Goal: Use online tool/utility: Utilize a website feature to perform a specific function

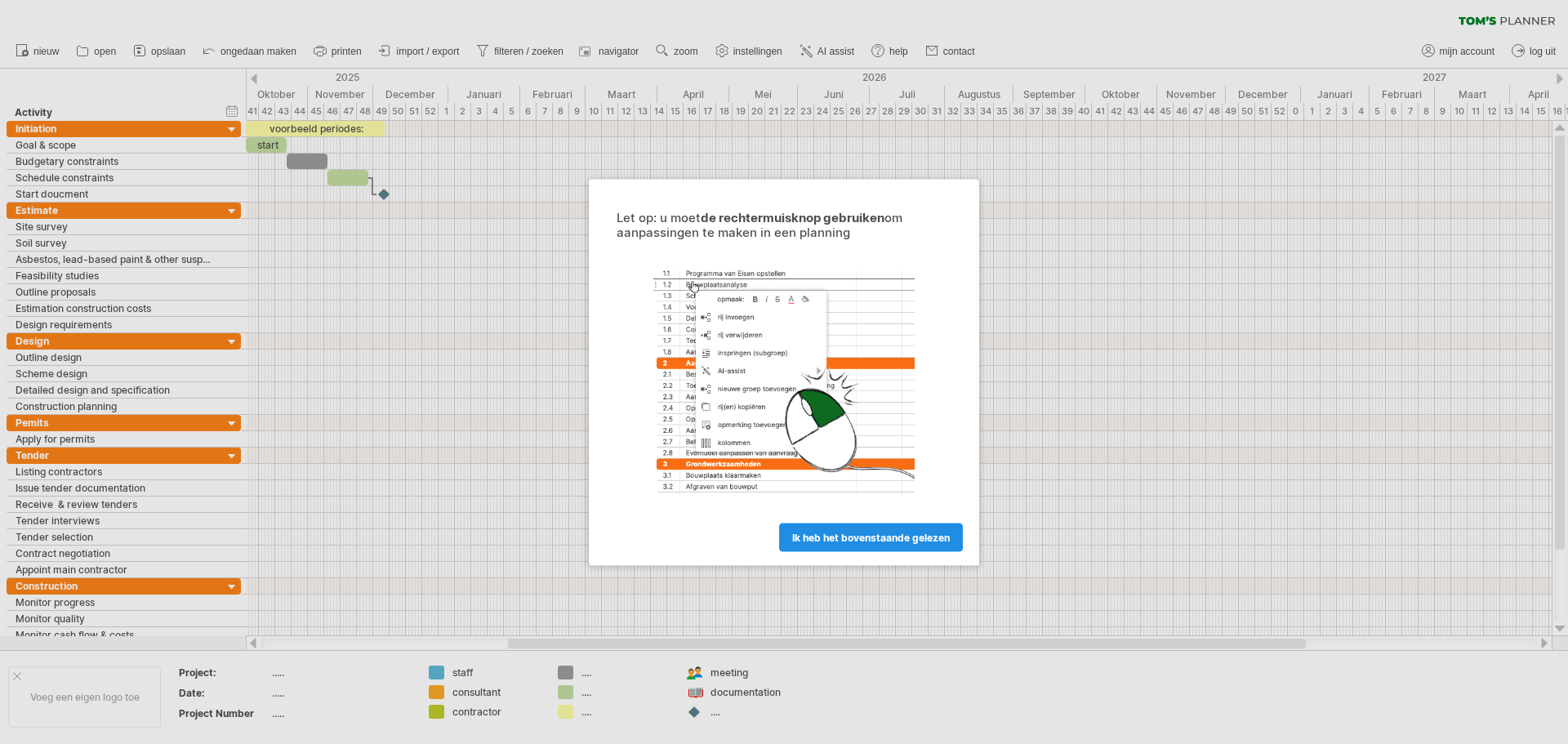
click at [840, 536] on span "ik heb het bovenstaande gelezen" at bounding box center [871, 536] width 157 height 13
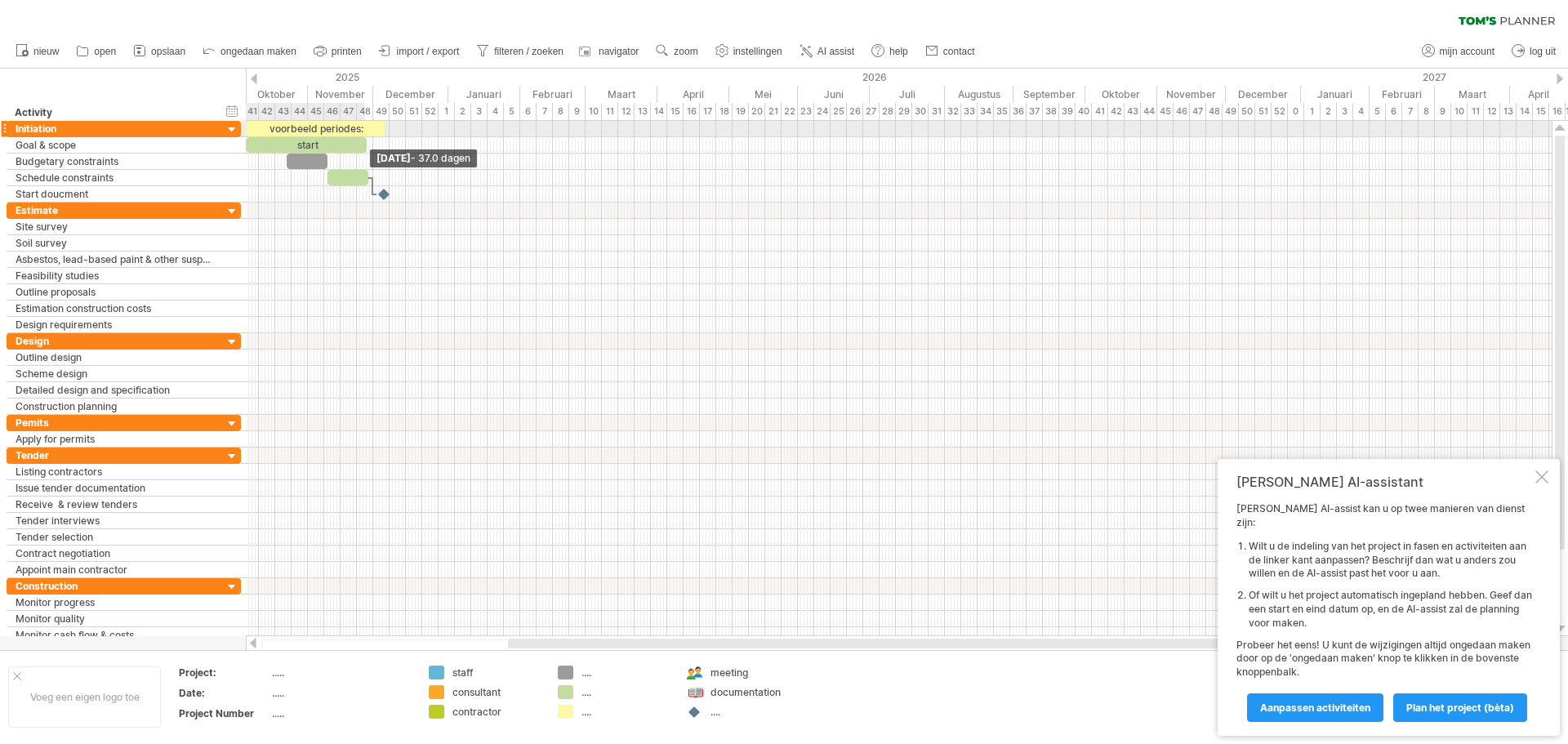
drag, startPoint x: 287, startPoint y: 144, endPoint x: 366, endPoint y: 136, distance: 79.4
click at [308, 136] on div "voorbeeld periodes: start" at bounding box center [308, 162] width 0 height 82
drag, startPoint x: 312, startPoint y: 167, endPoint x: 389, endPoint y: 164, distance: 77.1
click at [389, 164] on div at bounding box center [383, 161] width 41 height 16
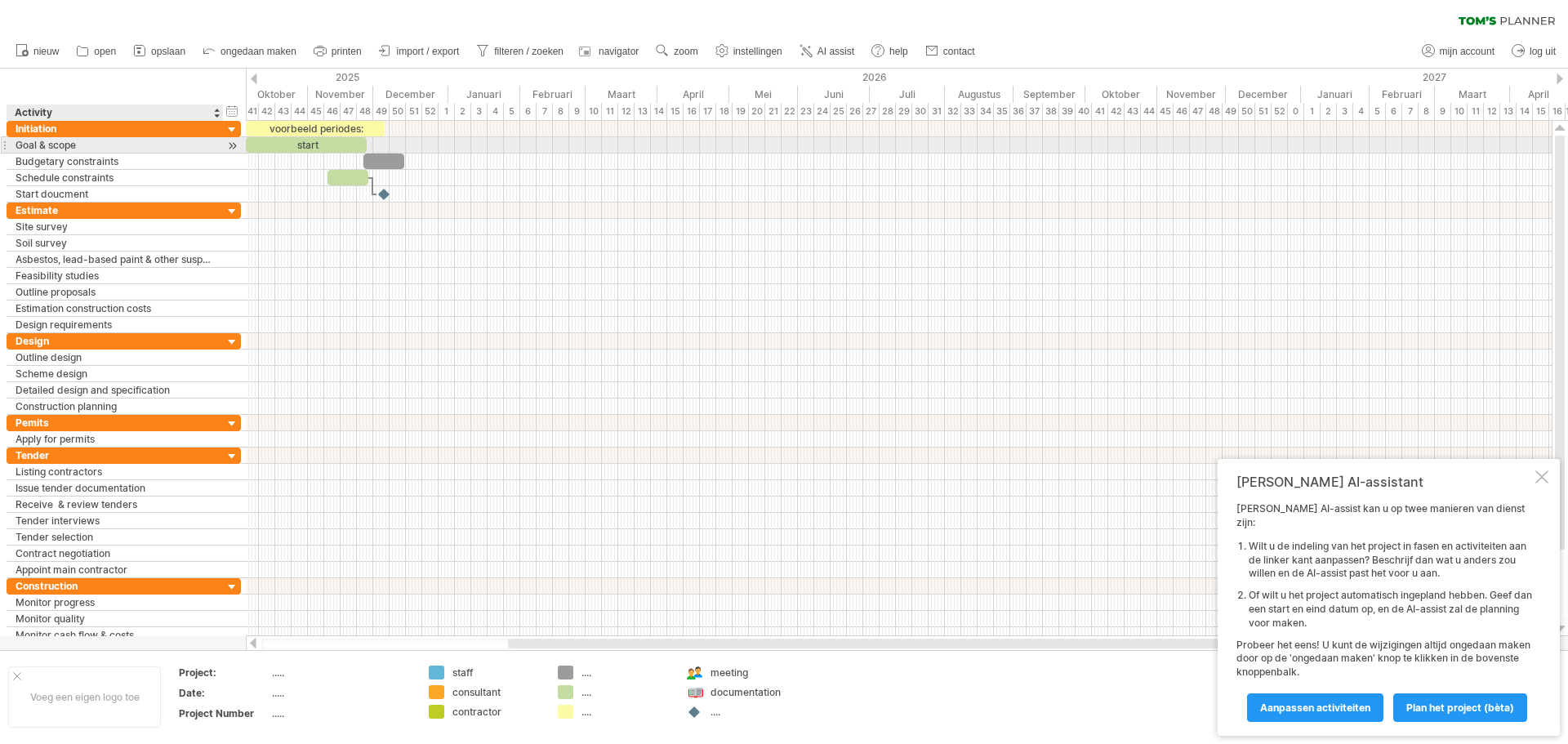
click at [226, 146] on div at bounding box center [232, 146] width 16 height 17
click at [232, 147] on div at bounding box center [232, 146] width 16 height 17
drag, startPoint x: 236, startPoint y: 151, endPoint x: 168, endPoint y: 153, distance: 68.0
click at [168, 153] on div "**********" at bounding box center [124, 146] width 234 height 17
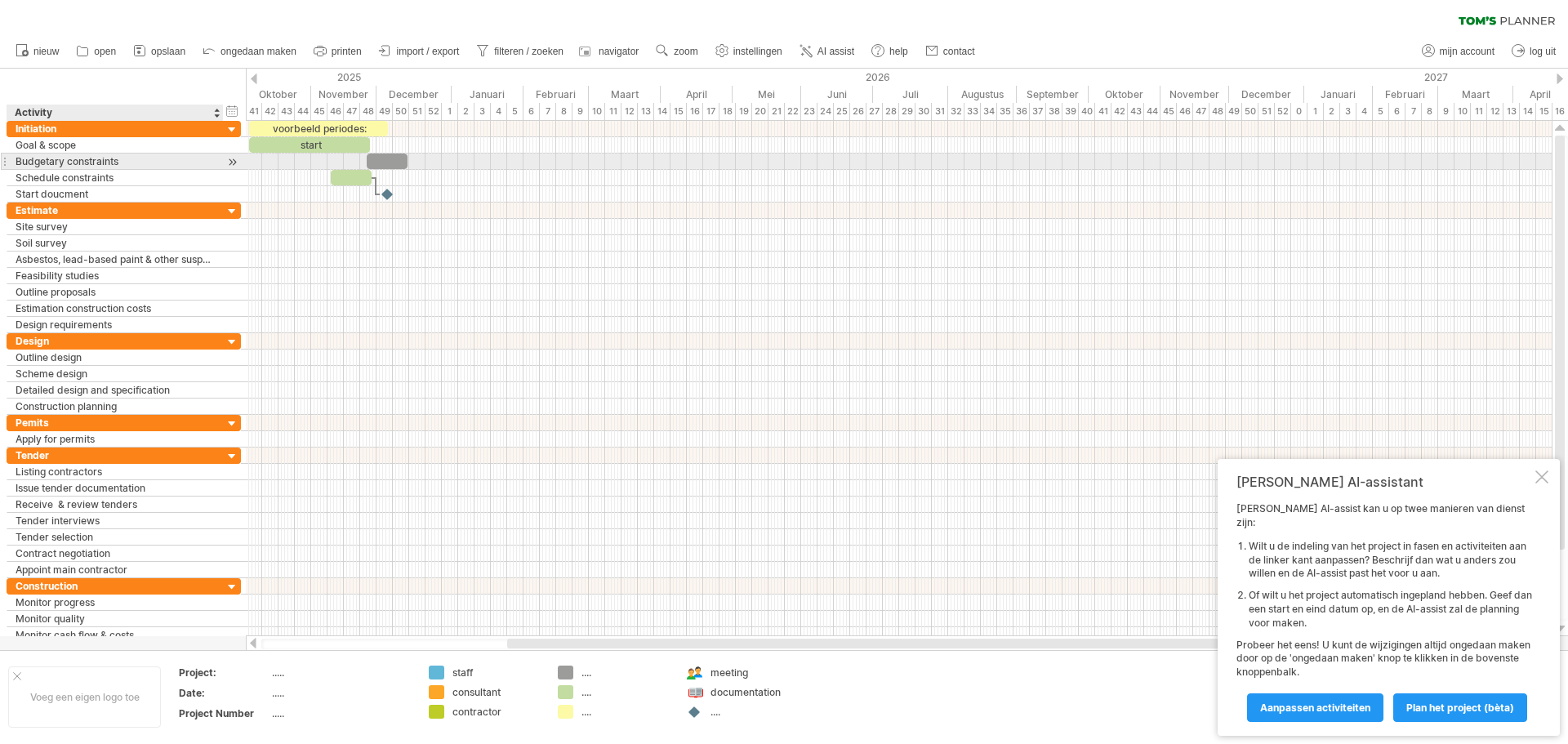
click at [225, 161] on div at bounding box center [232, 162] width 16 height 17
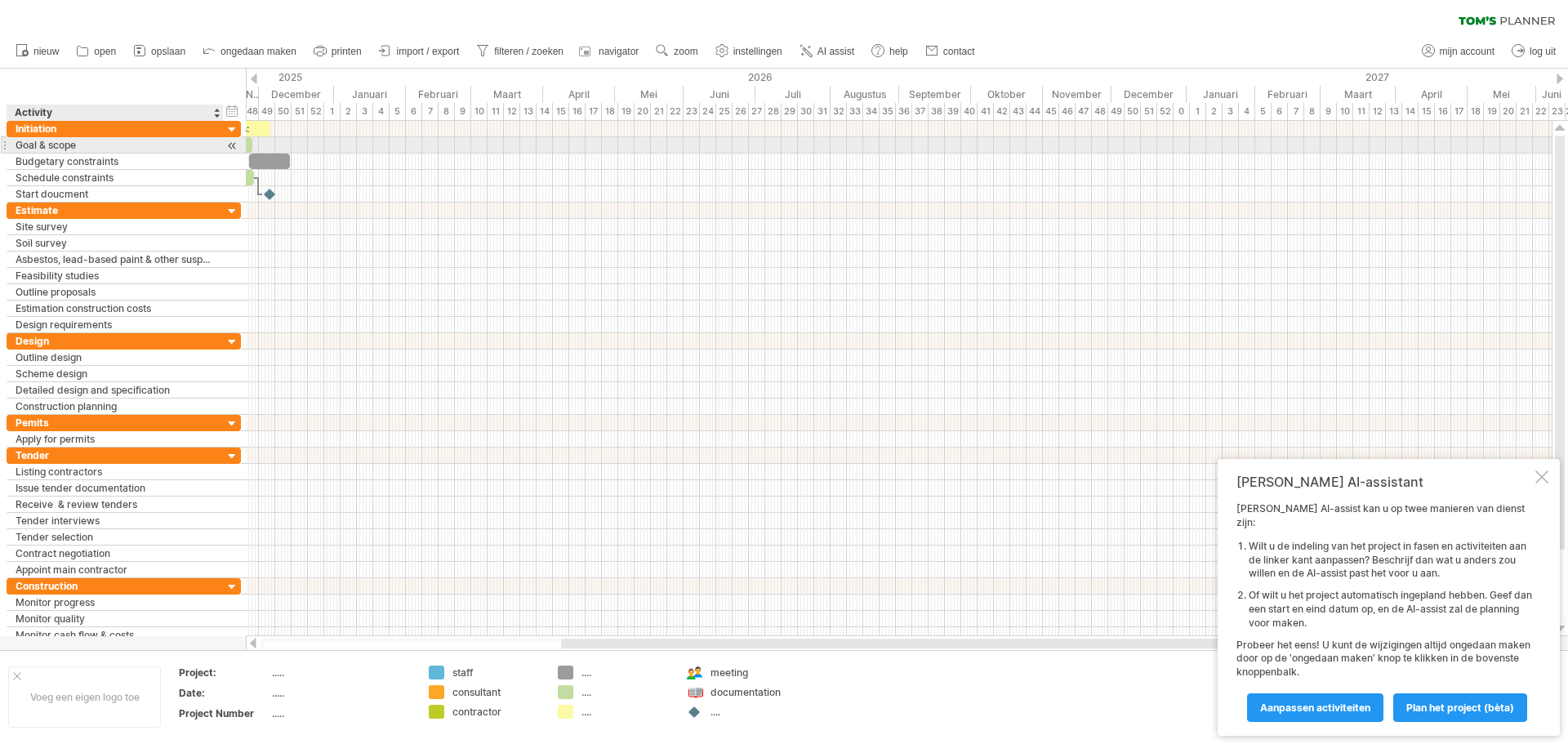
click at [236, 150] on div at bounding box center [232, 146] width 16 height 17
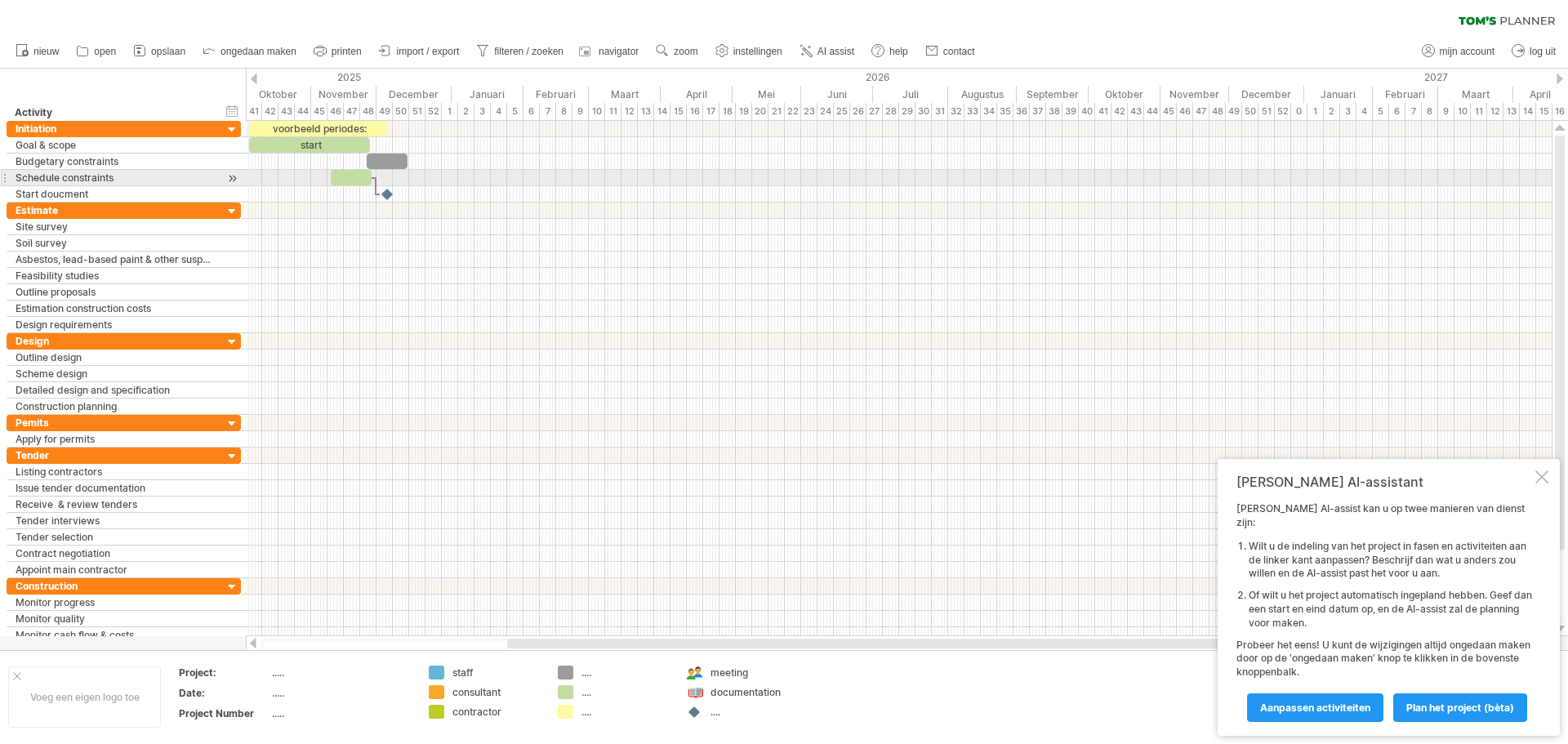
click at [237, 178] on div at bounding box center [232, 178] width 16 height 17
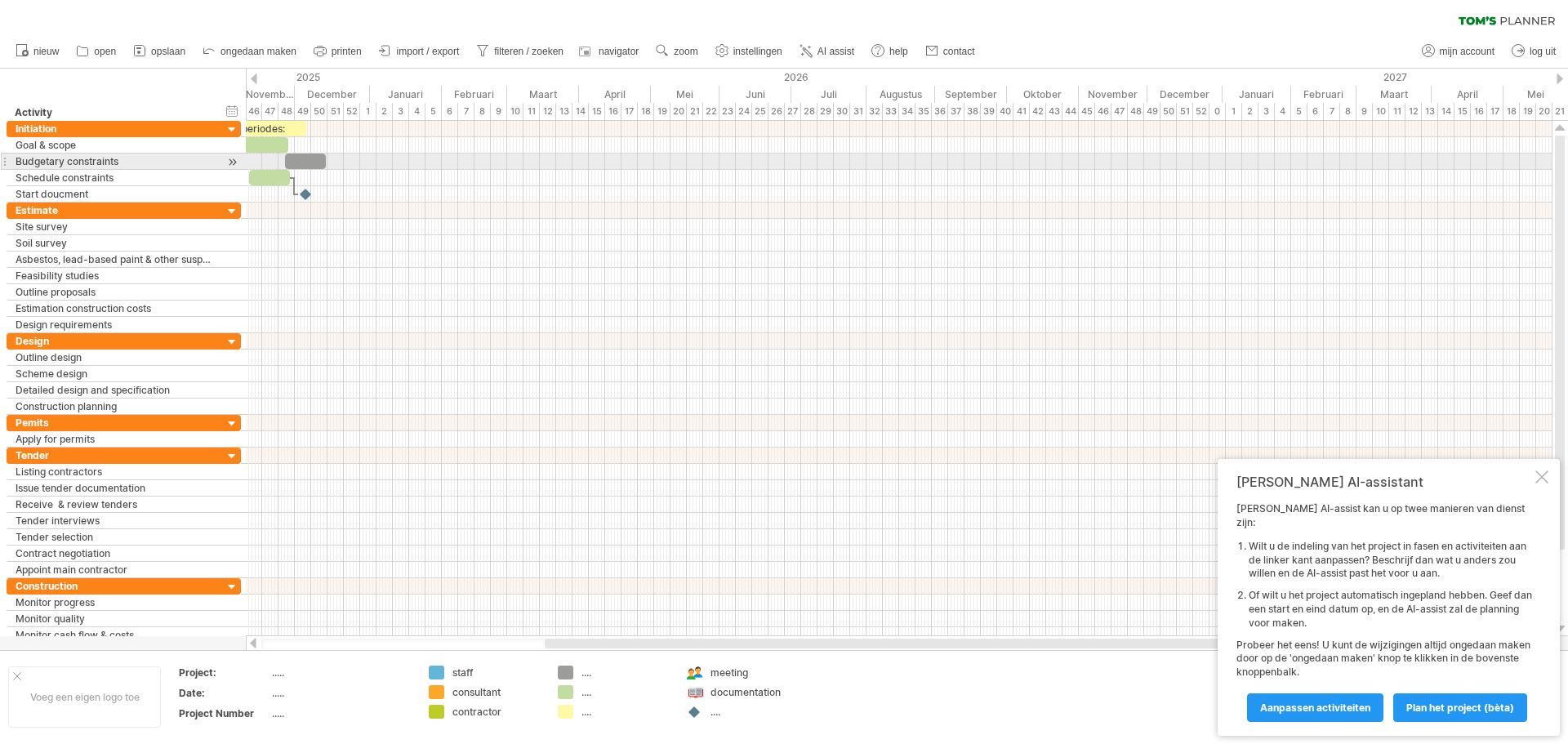
click at [232, 161] on div at bounding box center [232, 162] width 16 height 17
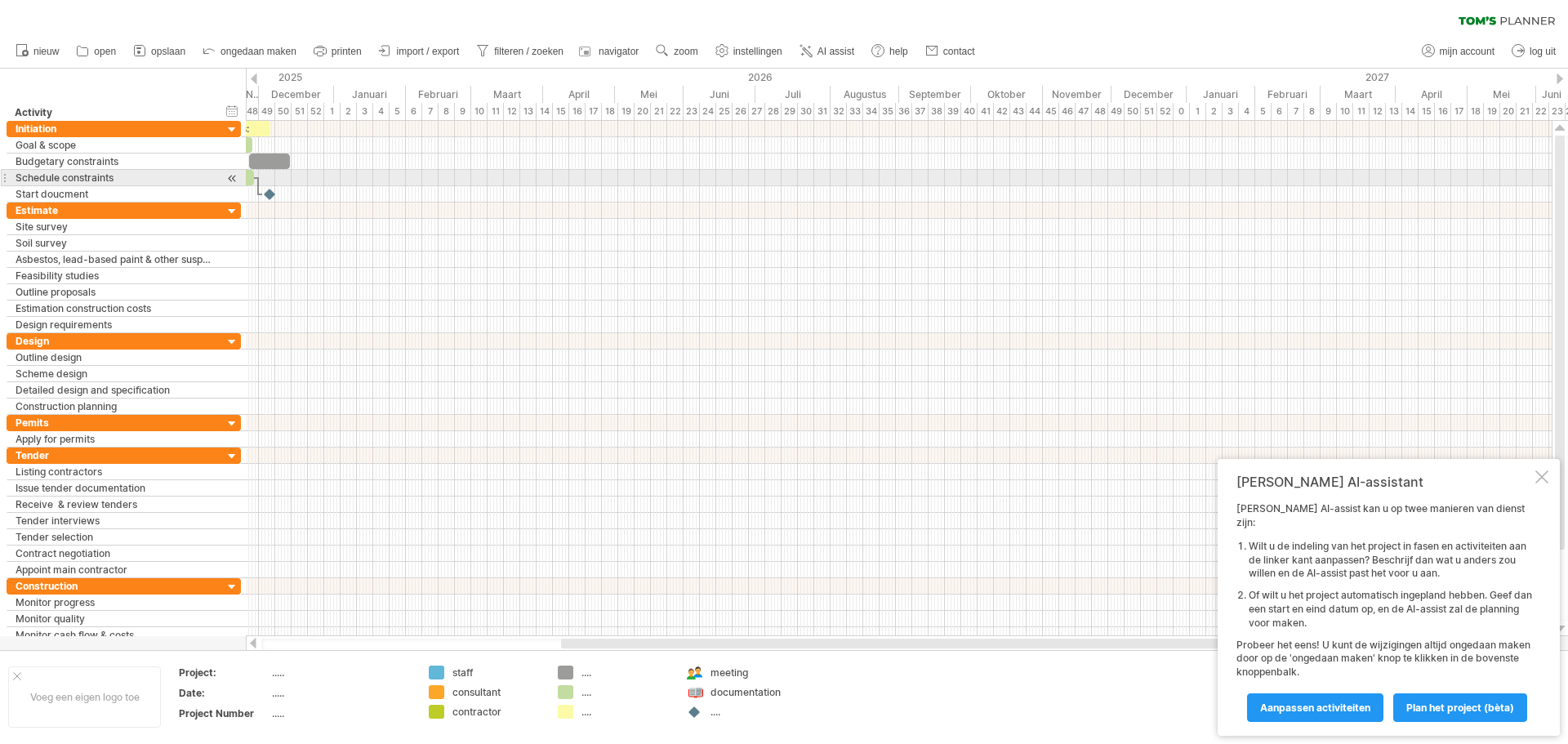
click at [232, 181] on div at bounding box center [232, 178] width 16 height 17
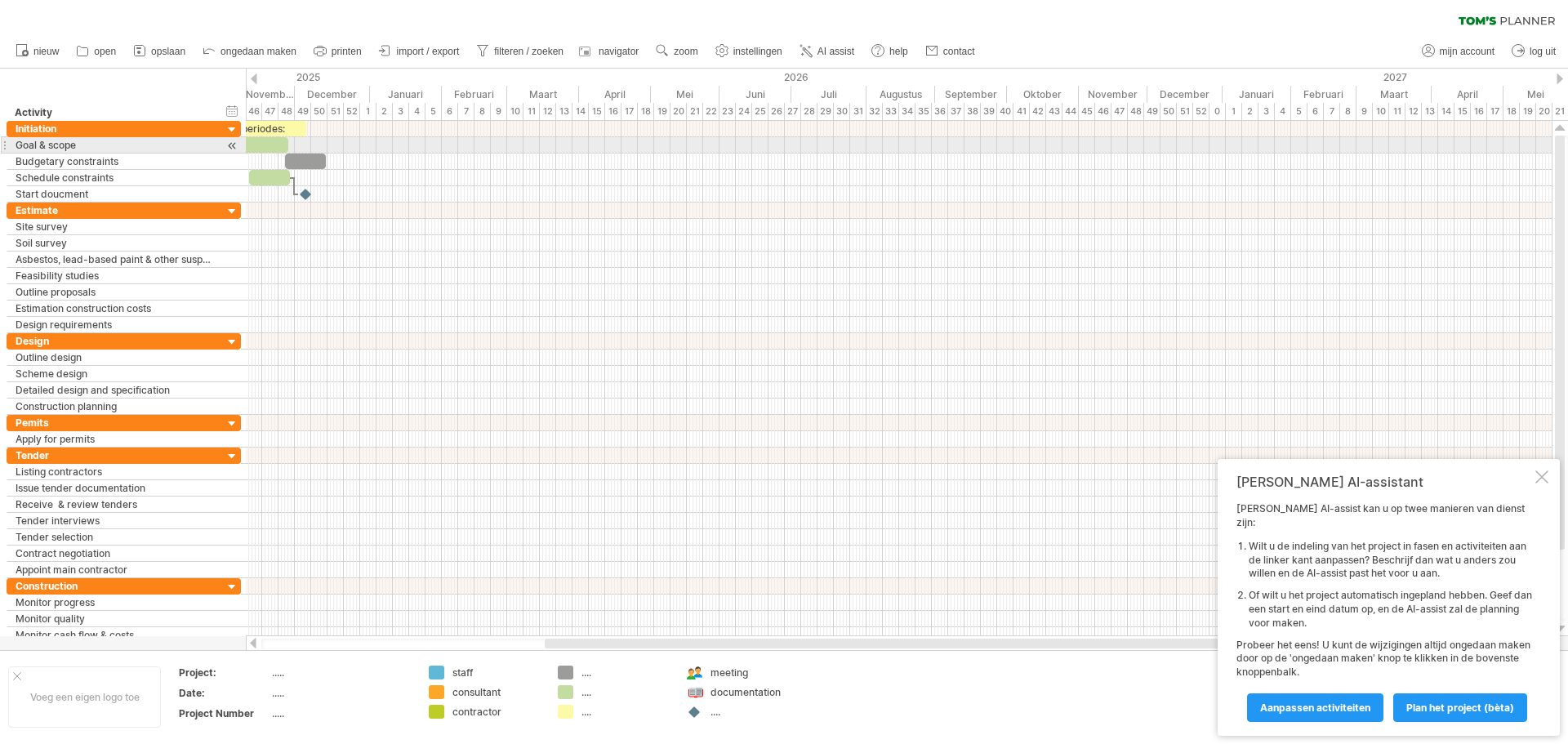
click at [235, 146] on div at bounding box center [232, 146] width 16 height 17
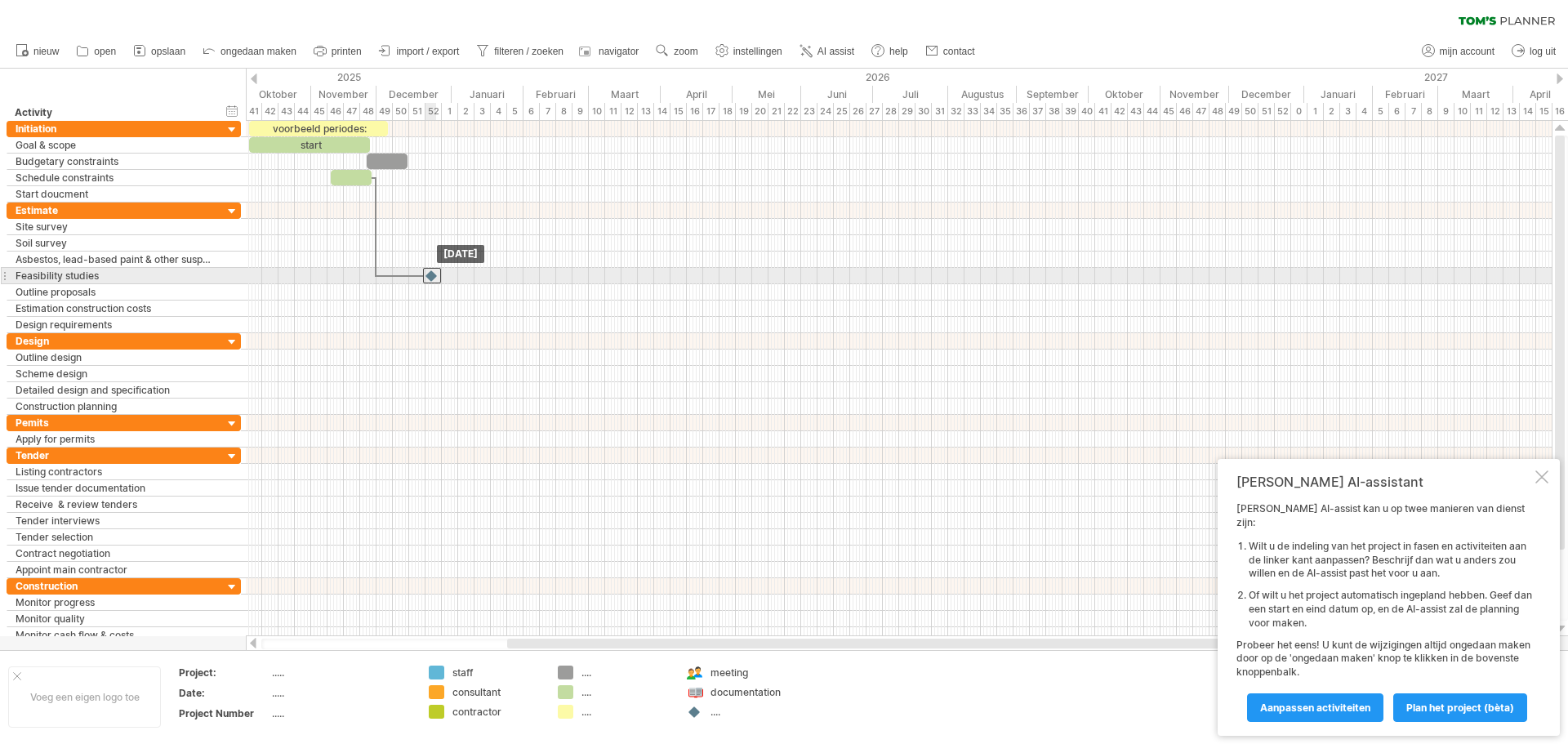
drag, startPoint x: 391, startPoint y: 192, endPoint x: 434, endPoint y: 282, distance: 99.7
click at [474, 312] on div at bounding box center [899, 309] width 1306 height 17
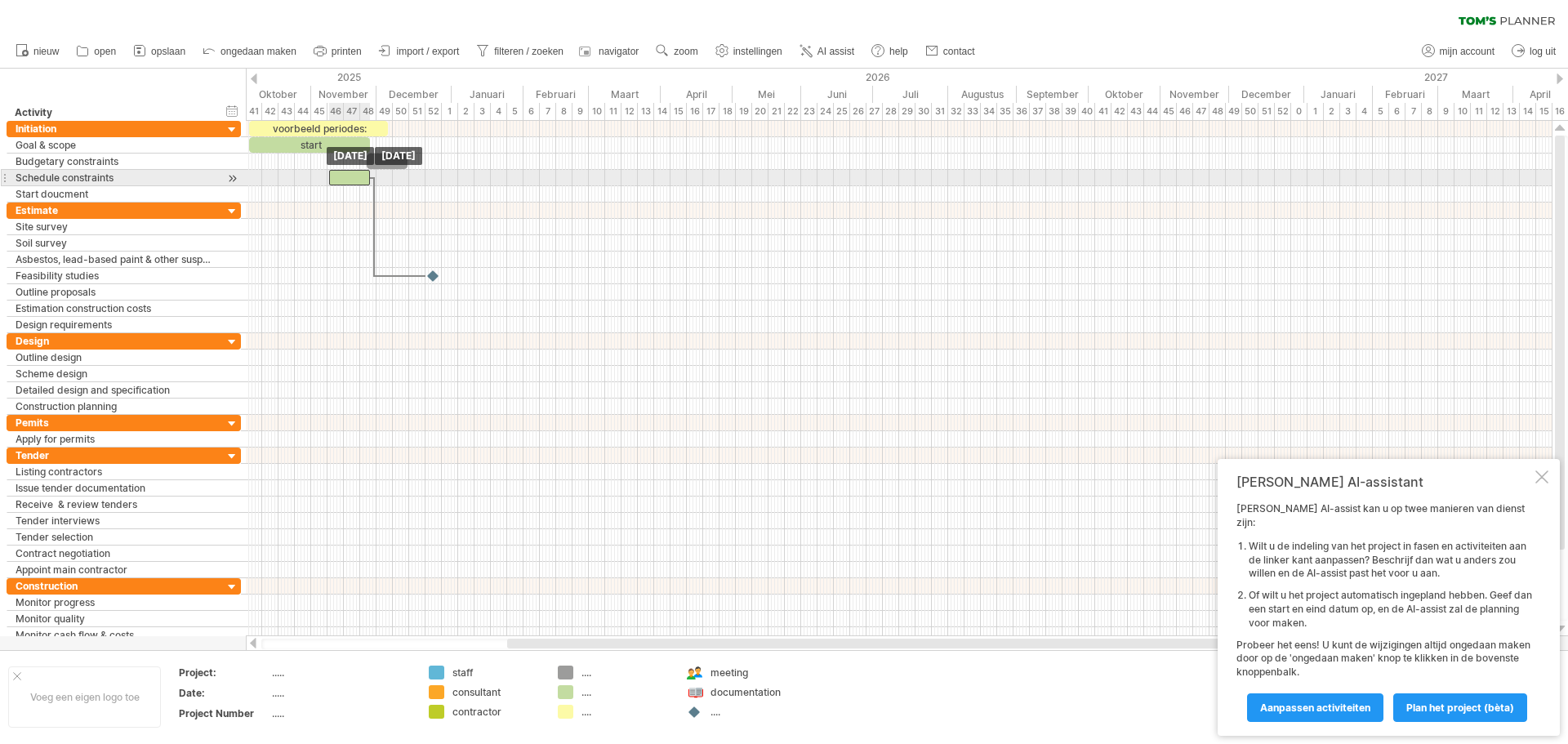
click at [356, 177] on div at bounding box center [349, 177] width 41 height 16
click at [305, 256] on div at bounding box center [899, 260] width 1306 height 17
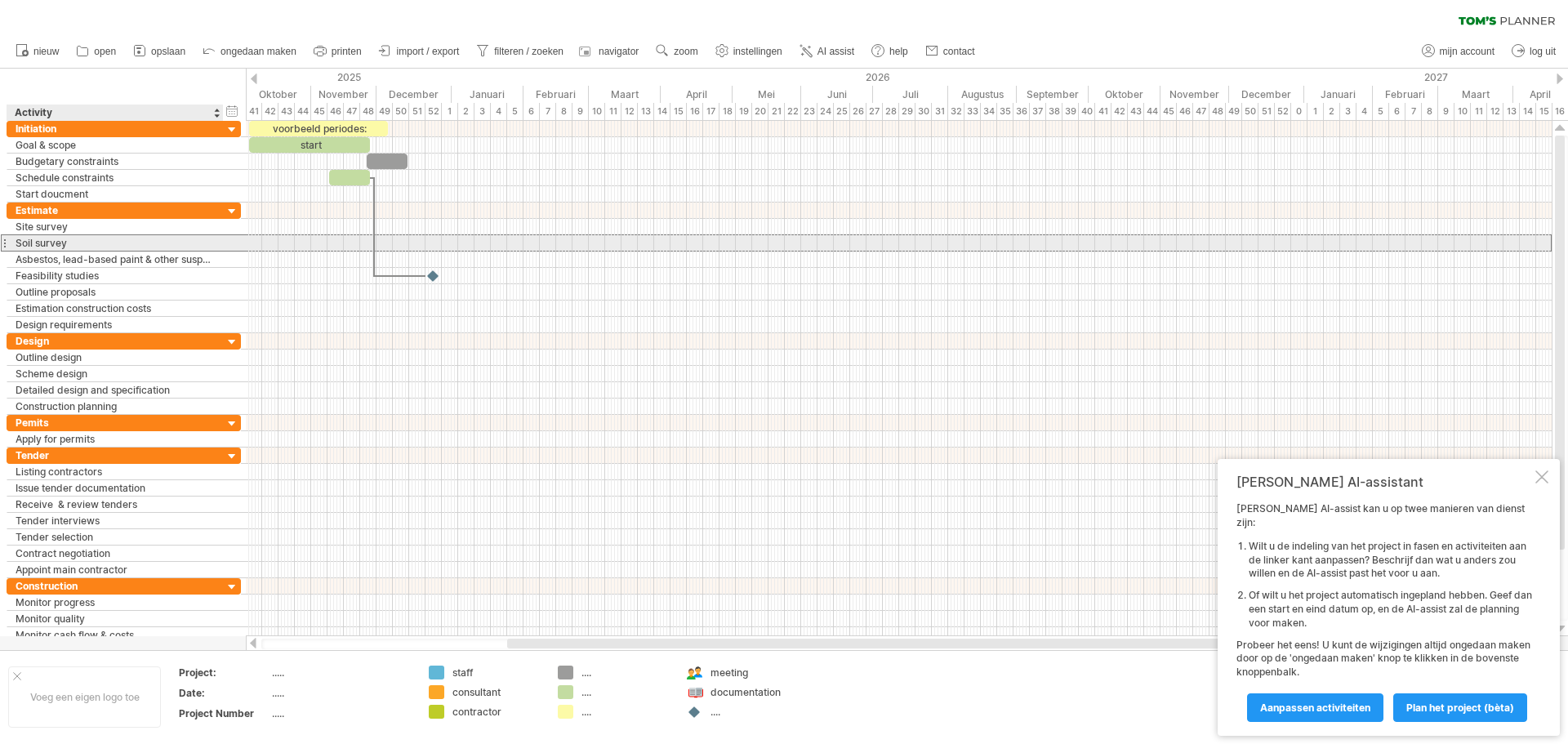
click at [59, 242] on div "Soil survey" at bounding box center [115, 243] width 199 height 16
drag, startPoint x: 421, startPoint y: 241, endPoint x: 533, endPoint y: 239, distance: 112.0
click at [533, 239] on div at bounding box center [899, 244] width 1306 height 17
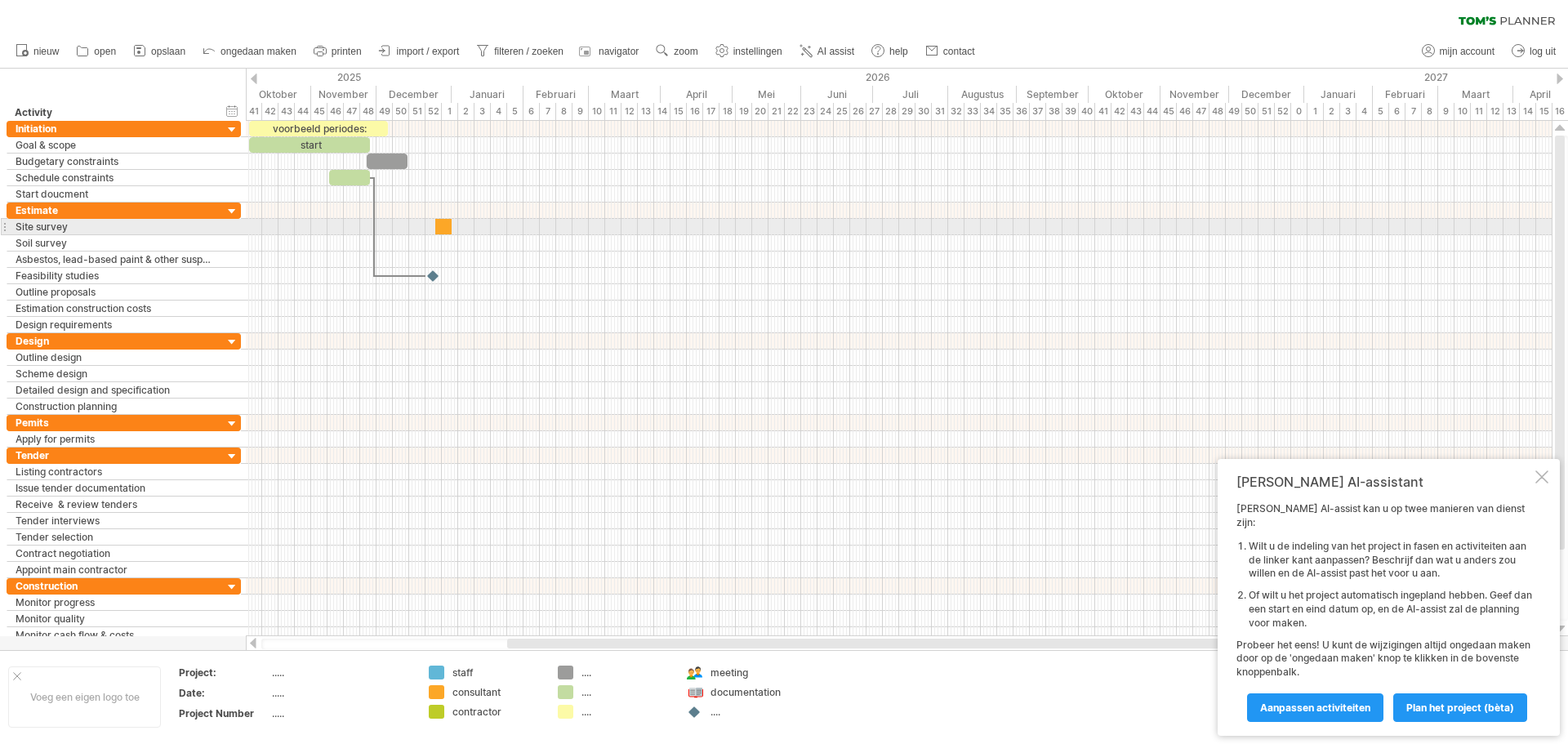
drag, startPoint x: 436, startPoint y: 694, endPoint x: 441, endPoint y: 228, distance: 466.0
click at [441, 228] on div "Probeert verbinding te maken met [DOMAIN_NAME] Opnieuw verbonden 0% wissen filt…" at bounding box center [784, 372] width 1568 height 744
drag, startPoint x: 451, startPoint y: 229, endPoint x: 530, endPoint y: 224, distance: 79.2
click at [497, 224] on span at bounding box center [494, 227] width 7 height 16
drag, startPoint x: 570, startPoint y: 692, endPoint x: 553, endPoint y: 248, distance: 444.3
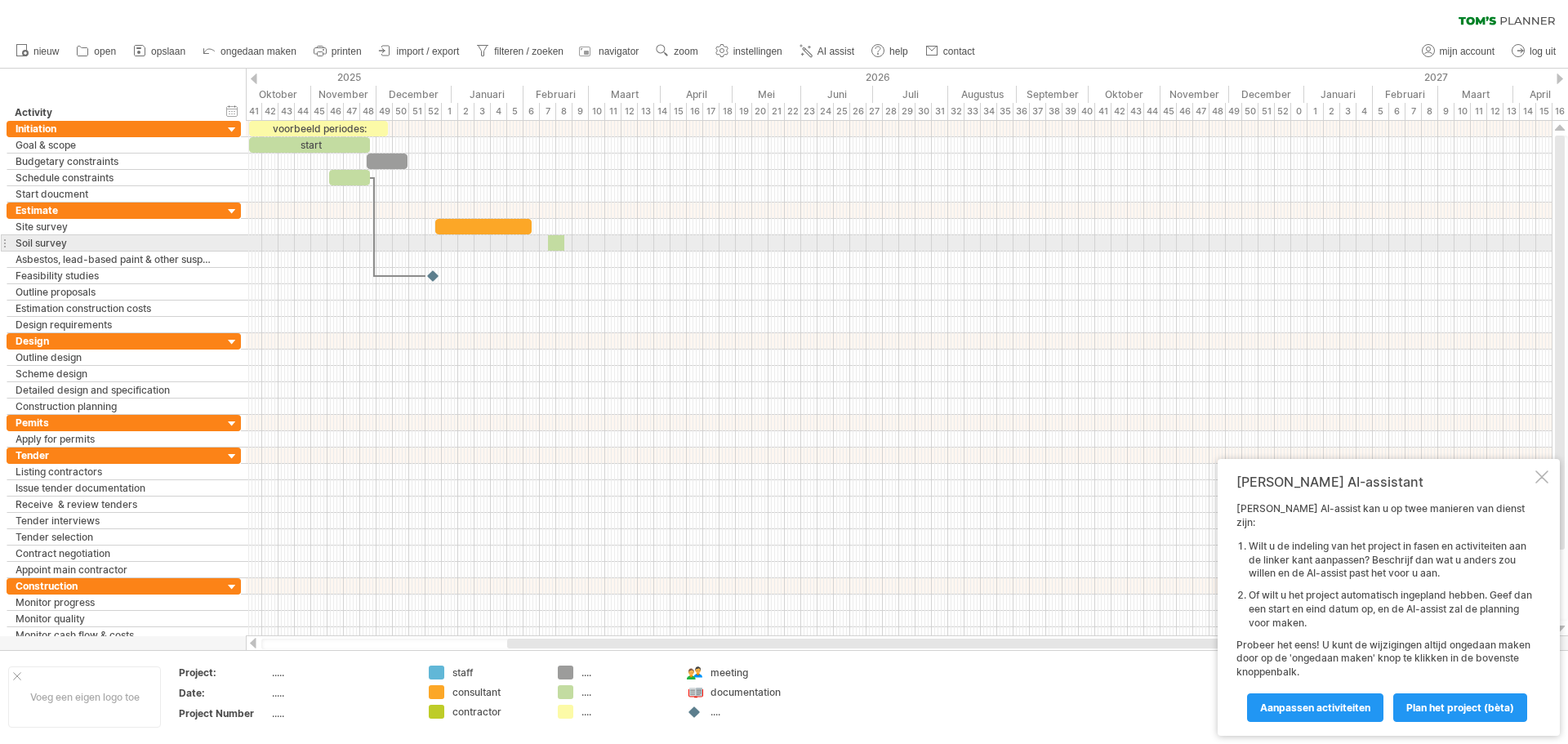
click at [553, 248] on div "Probeert verbinding te maken met [DOMAIN_NAME] Opnieuw verbonden 0% wissen filt…" at bounding box center [784, 372] width 1568 height 744
drag, startPoint x: 546, startPoint y: 246, endPoint x: 527, endPoint y: 249, distance: 19.2
click at [527, 249] on span at bounding box center [530, 243] width 7 height 16
click at [561, 383] on div at bounding box center [899, 391] width 1306 height 17
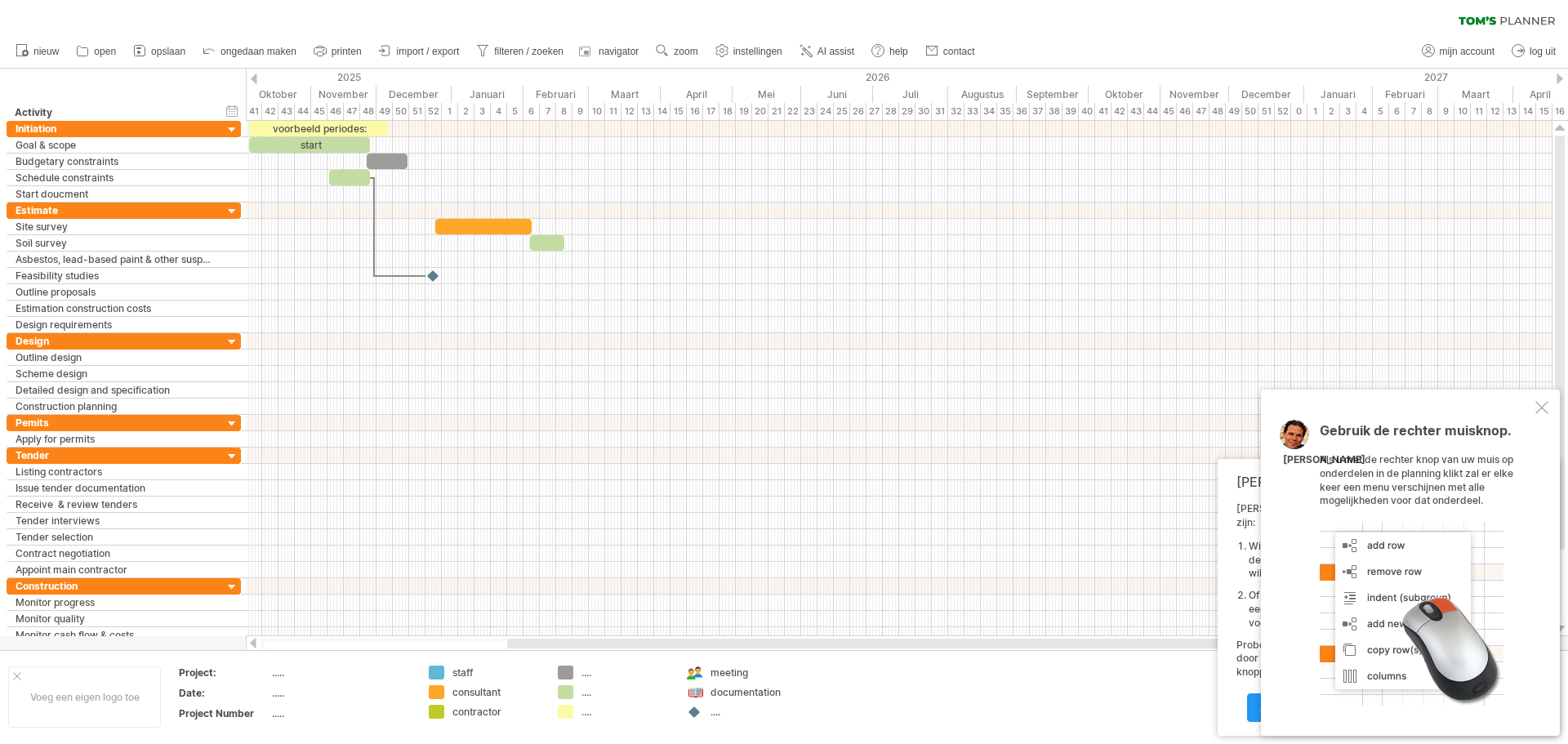
click at [750, 689] on div "documentation" at bounding box center [755, 692] width 89 height 14
drag, startPoint x: 696, startPoint y: 692, endPoint x: 432, endPoint y: 228, distance: 533.8
click at [432, 228] on div "Probeert verbinding te maken met [DOMAIN_NAME] Opnieuw verbonden 0% wissen filt…" at bounding box center [784, 372] width 1568 height 744
click at [556, 385] on div at bounding box center [899, 391] width 1306 height 17
drag, startPoint x: 698, startPoint y: 713, endPoint x: 530, endPoint y: 226, distance: 515.2
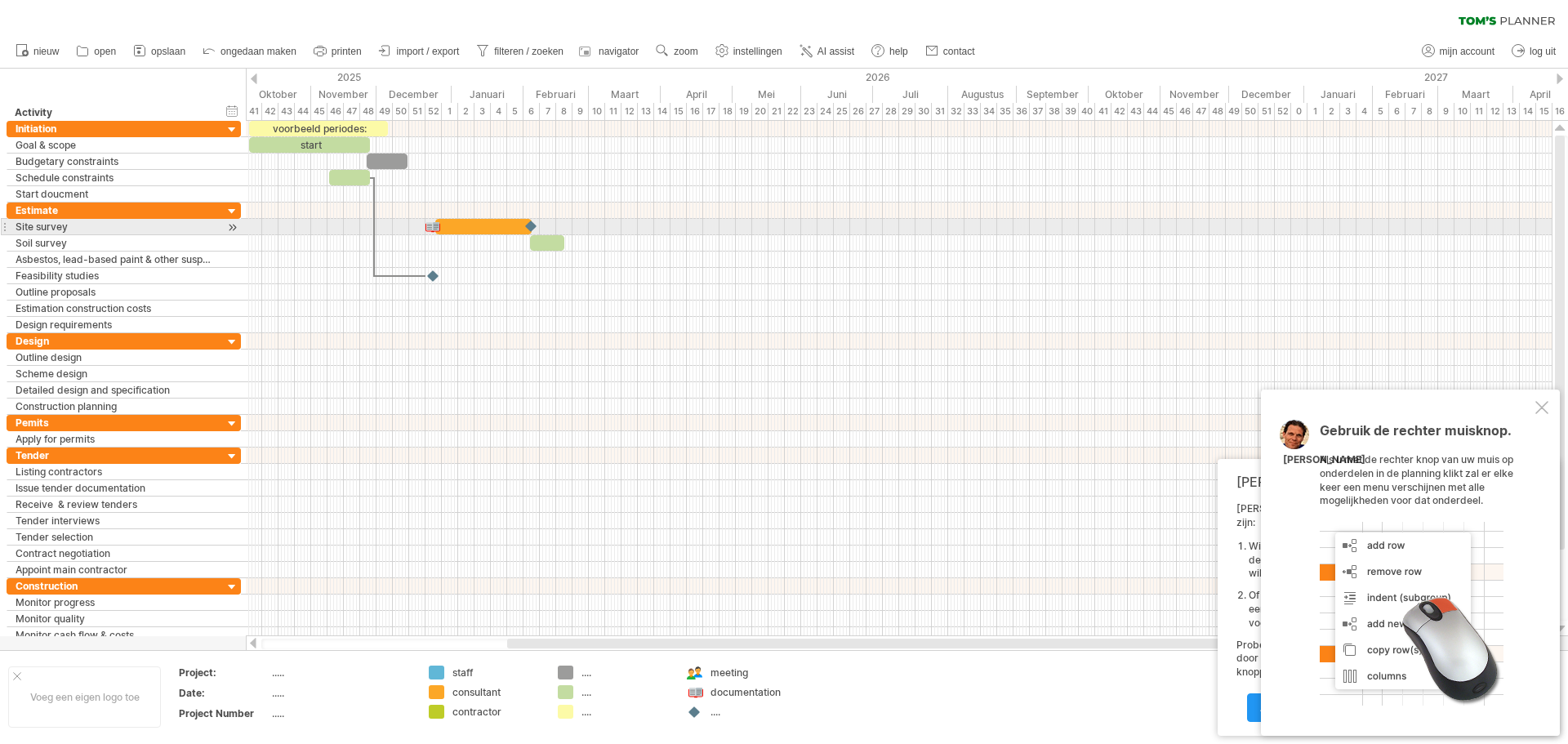
click at [530, 226] on div "Probeert verbinding te maken met [DOMAIN_NAME] Opnieuw verbonden 0% wissen filt…" at bounding box center [784, 372] width 1568 height 744
drag, startPoint x: 569, startPoint y: 711, endPoint x: 412, endPoint y: 208, distance: 526.9
click at [412, 208] on div "Probeert verbinding te maken met [DOMAIN_NAME] Opnieuw verbonden 0% wissen filt…" at bounding box center [784, 372] width 1568 height 744
drag, startPoint x: 423, startPoint y: 213, endPoint x: 477, endPoint y: 209, distance: 54.1
click at [471, 209] on span at bounding box center [468, 210] width 7 height 16
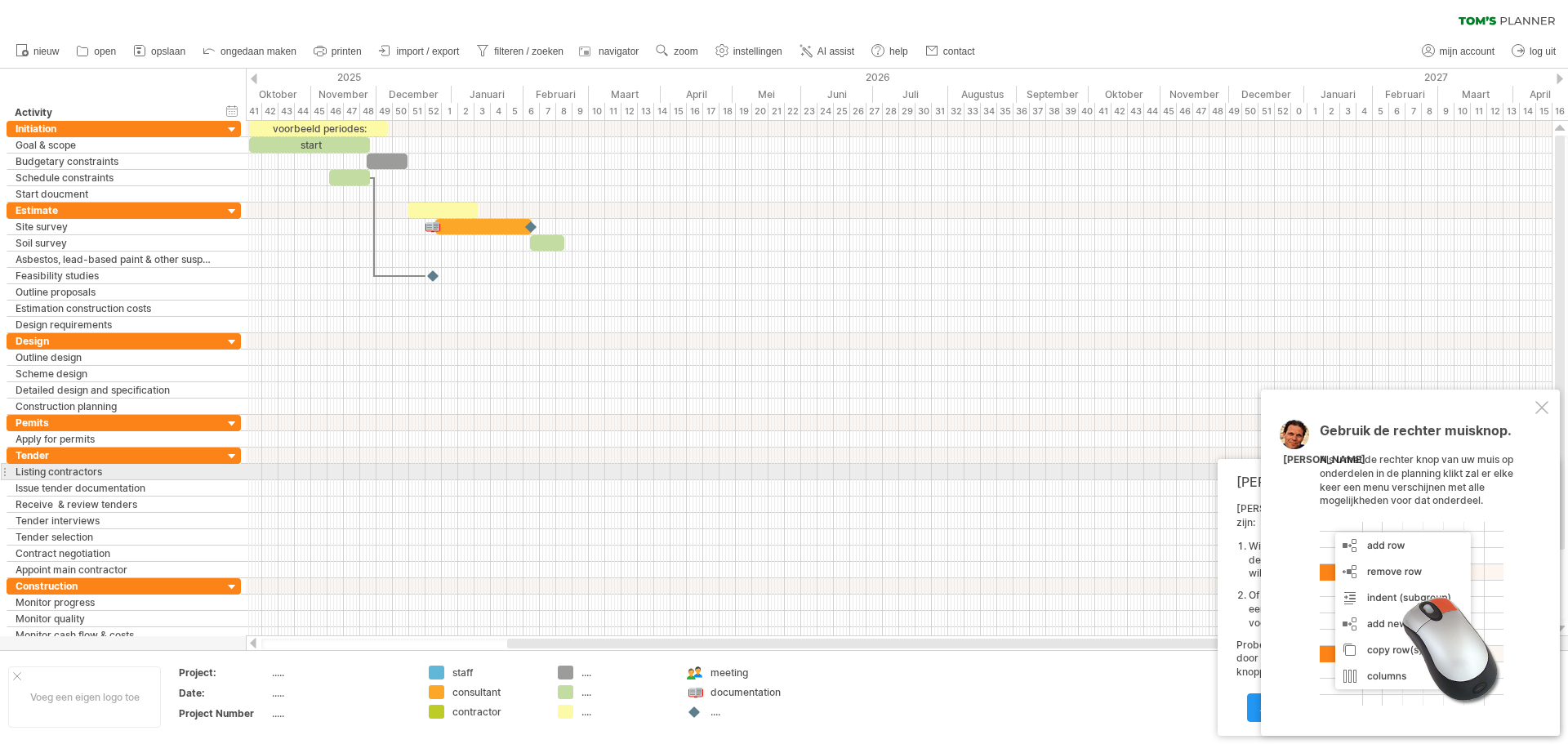
click at [562, 472] on div at bounding box center [899, 472] width 1306 height 17
drag, startPoint x: 247, startPoint y: 711, endPoint x: 261, endPoint y: 696, distance: 20.5
click at [261, 696] on tbody "Project: ..... Date: ..... Project Number ....." at bounding box center [295, 695] width 232 height 59
click at [105, 700] on div "Voeg een eigen logo toe" at bounding box center [85, 696] width 153 height 61
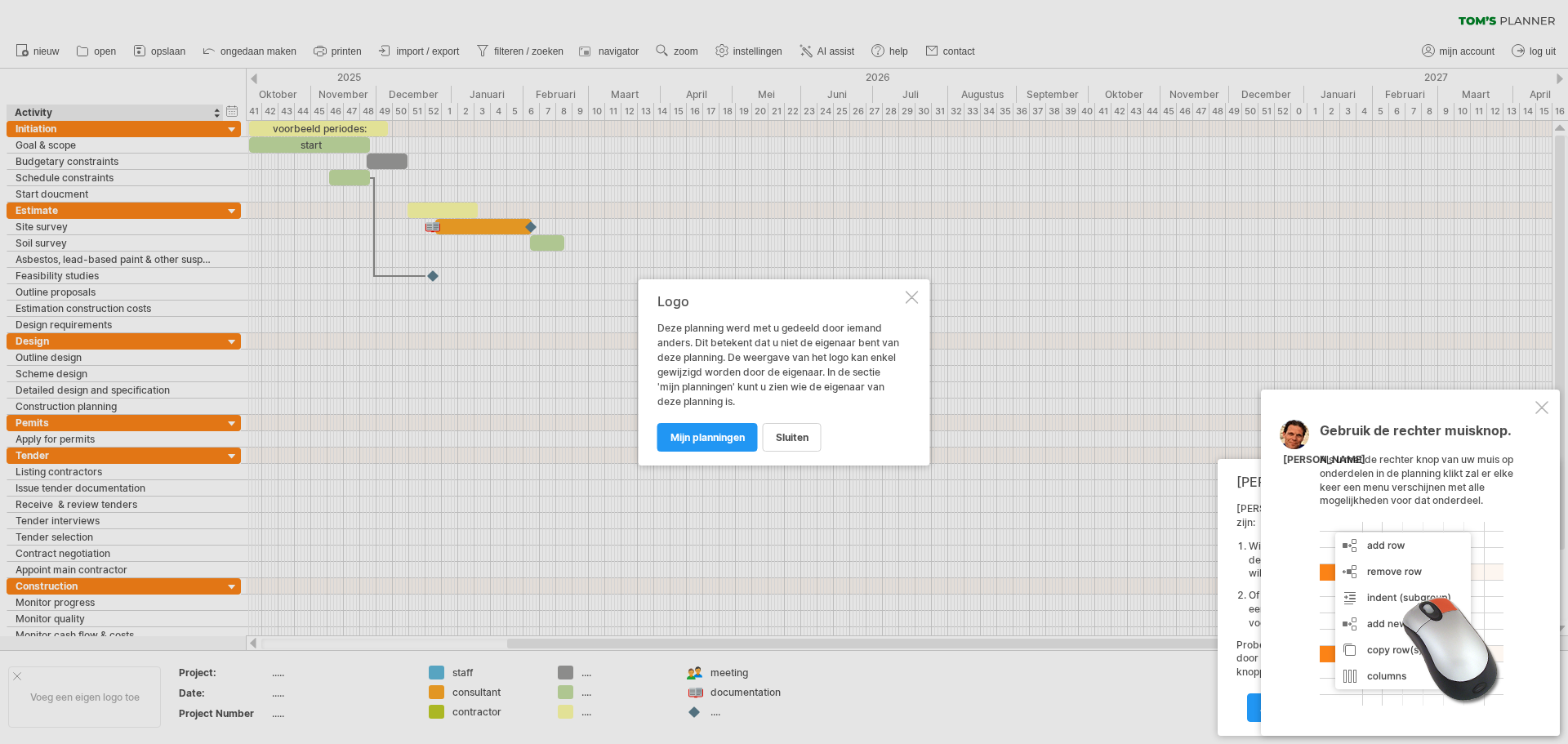
click at [915, 295] on div at bounding box center [912, 297] width 13 height 13
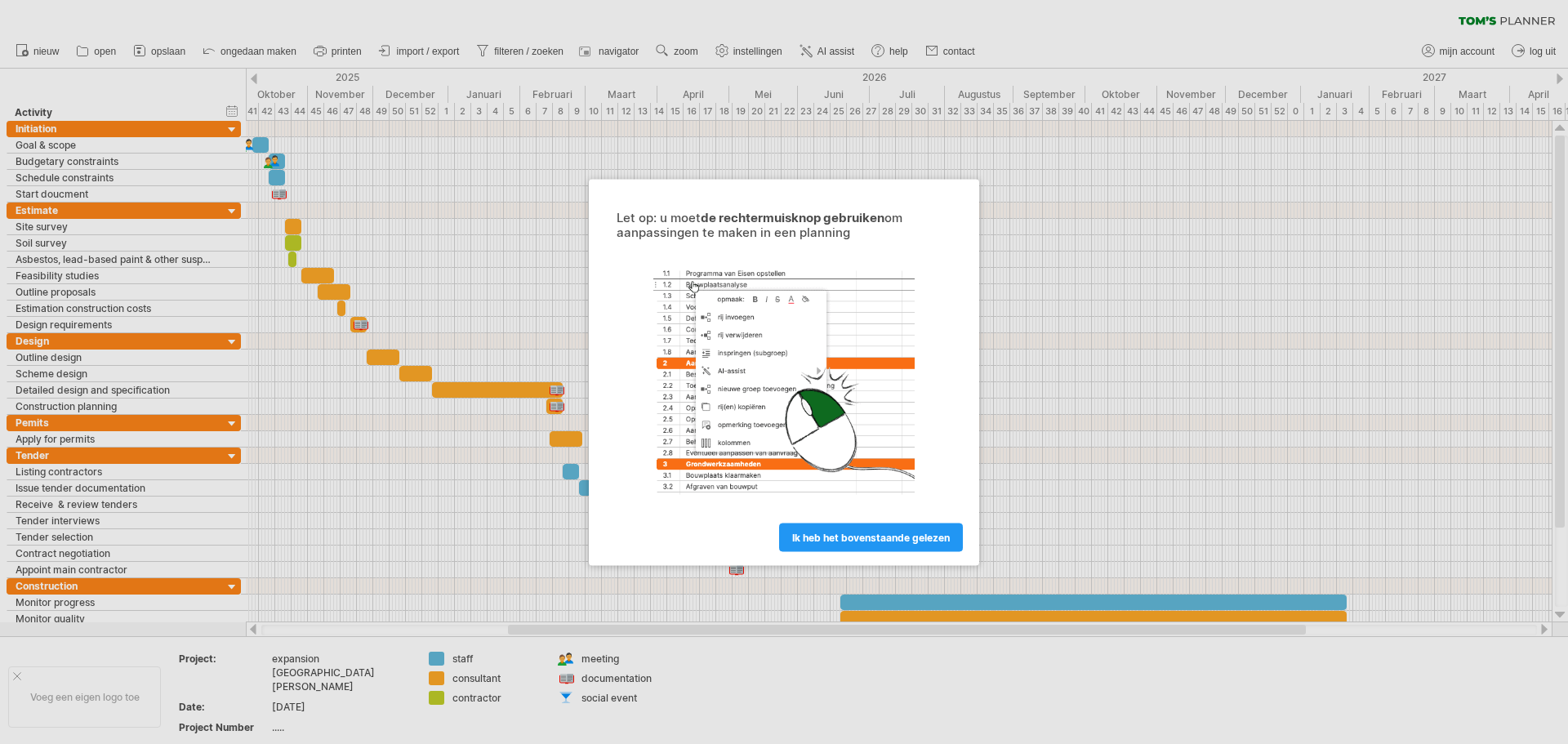
click at [997, 220] on div at bounding box center [784, 372] width 1568 height 744
click at [863, 538] on span "ik heb het bovenstaande gelezen" at bounding box center [871, 536] width 157 height 13
